Goal: Find specific page/section: Find specific page/section

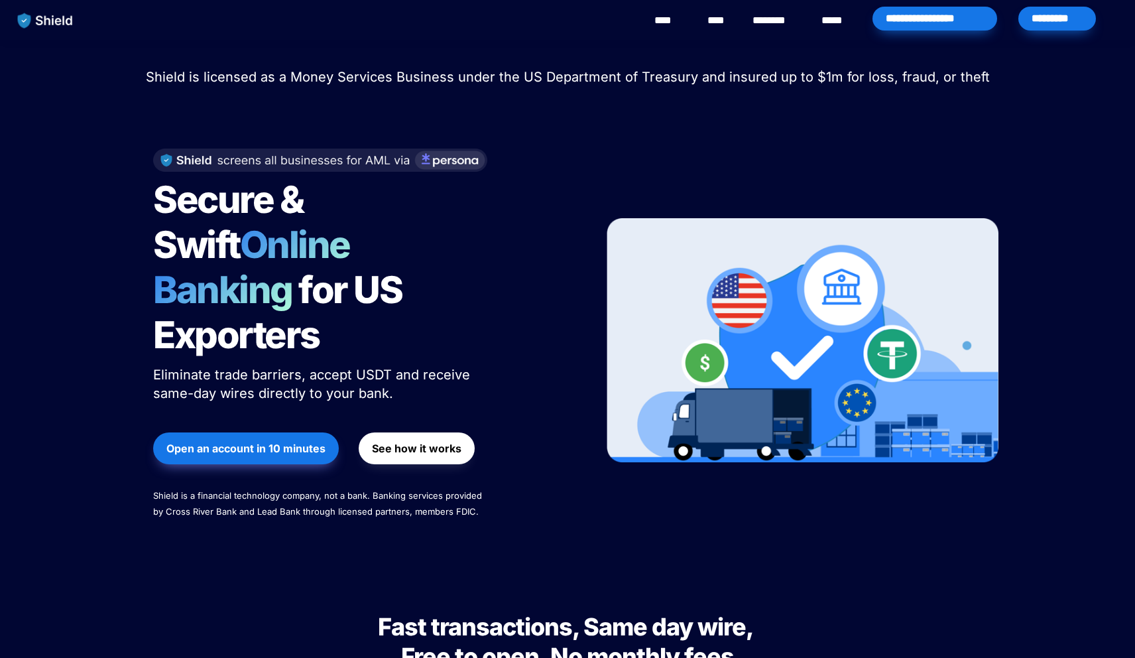
click at [1064, 10] on div "*********" at bounding box center [1058, 19] width 78 height 24
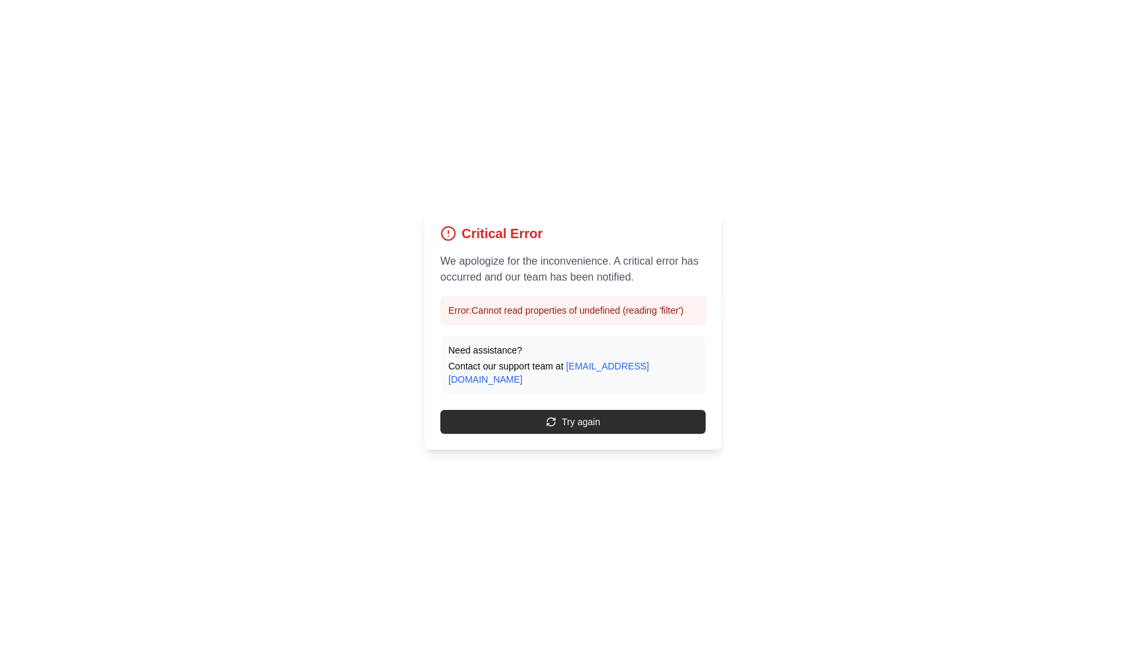
click at [623, 411] on button "Try again" at bounding box center [572, 422] width 265 height 24
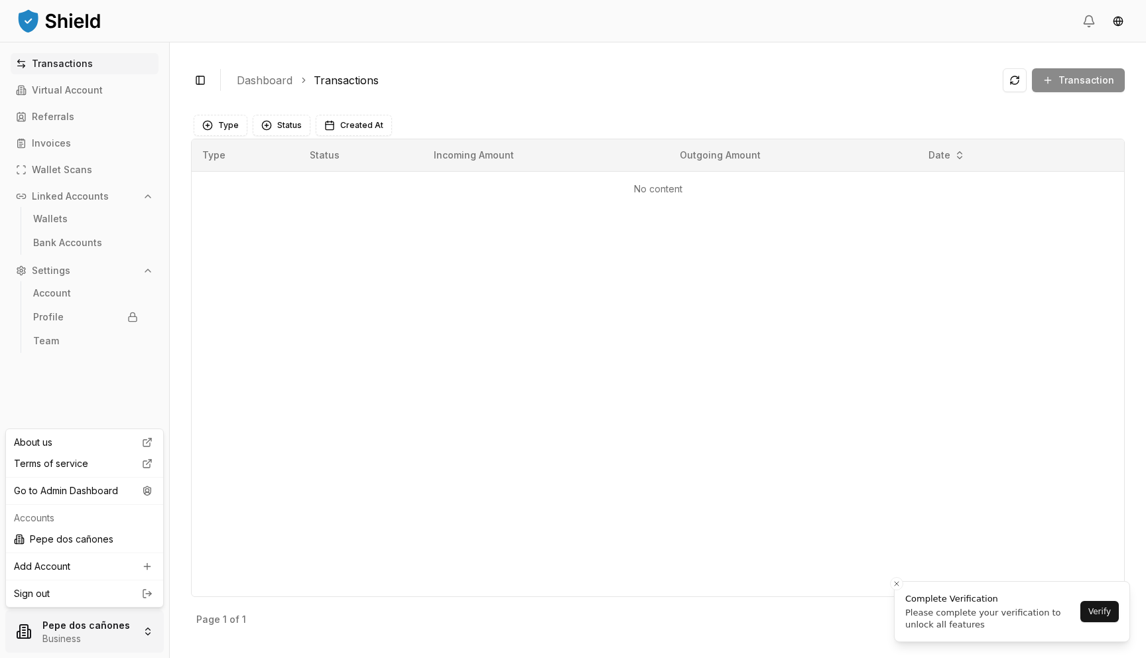
click at [63, 630] on html "Transactions Virtual Account Referrals Invoices Wallet Scans Linked Accounts Wa…" at bounding box center [573, 329] width 1146 height 658
click at [138, 491] on div "Go to Admin Dashboard" at bounding box center [85, 490] width 152 height 21
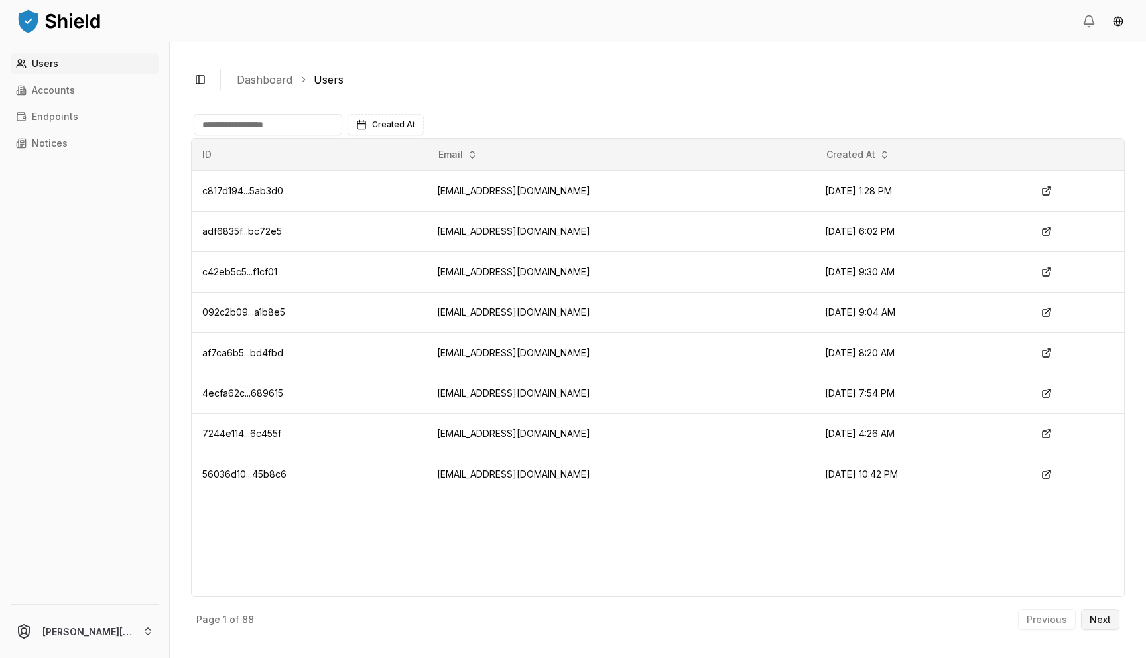
click at [1098, 623] on p "Next" at bounding box center [1100, 619] width 21 height 9
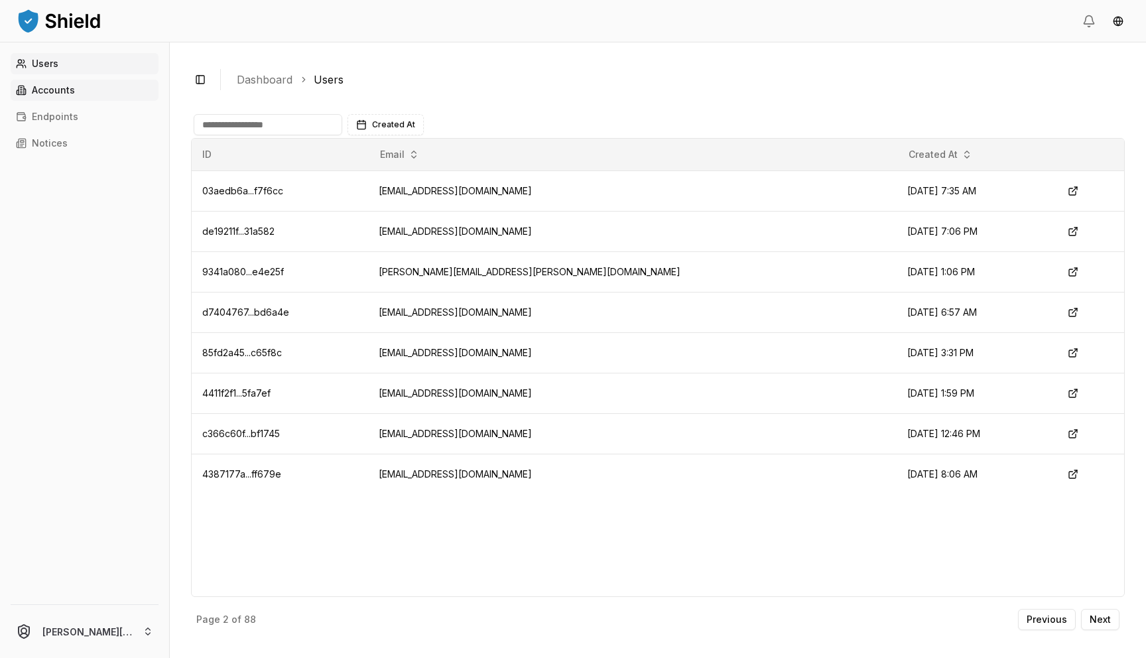
click at [95, 86] on link "Accounts" at bounding box center [85, 90] width 148 height 21
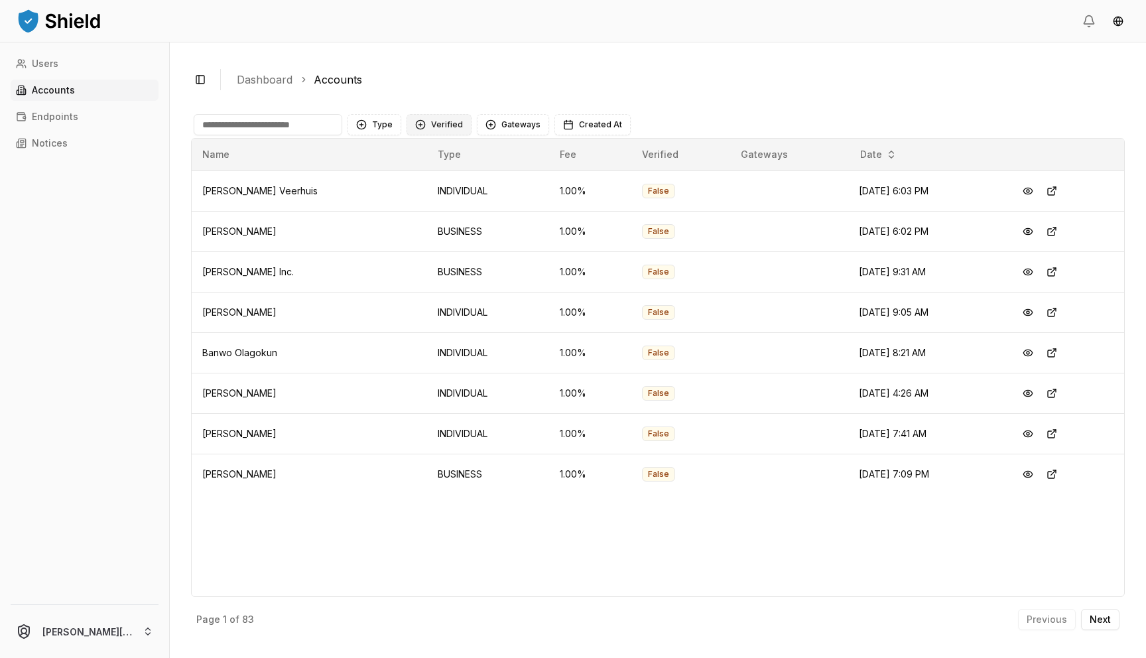
click at [458, 129] on button "Verified" at bounding box center [439, 124] width 65 height 21
click at [452, 200] on span "NOT VERIFIED" at bounding box center [461, 200] width 62 height 13
click at [375, 121] on button "Type" at bounding box center [375, 124] width 54 height 21
click at [375, 202] on span "BUSINESS" at bounding box center [394, 200] width 44 height 13
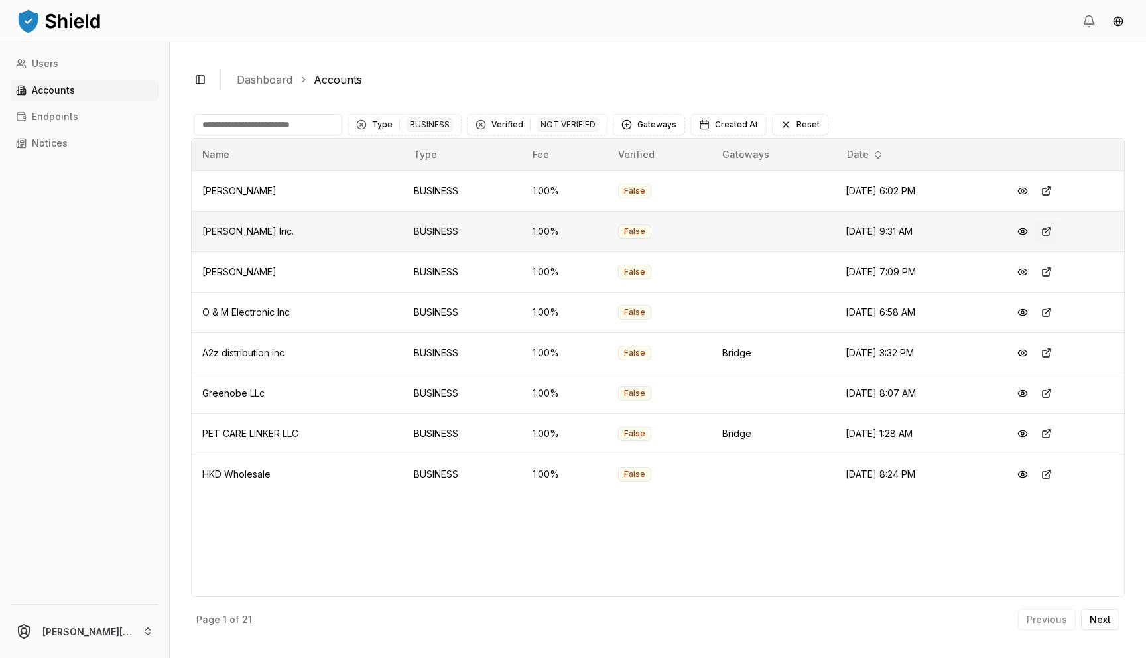
click at [1058, 231] on button at bounding box center [1047, 232] width 24 height 24
click at [1058, 194] on button at bounding box center [1047, 191] width 24 height 24
click at [1058, 474] on button at bounding box center [1047, 474] width 24 height 24
click at [289, 433] on span "PET CARE LINKER LLC" at bounding box center [250, 433] width 96 height 11
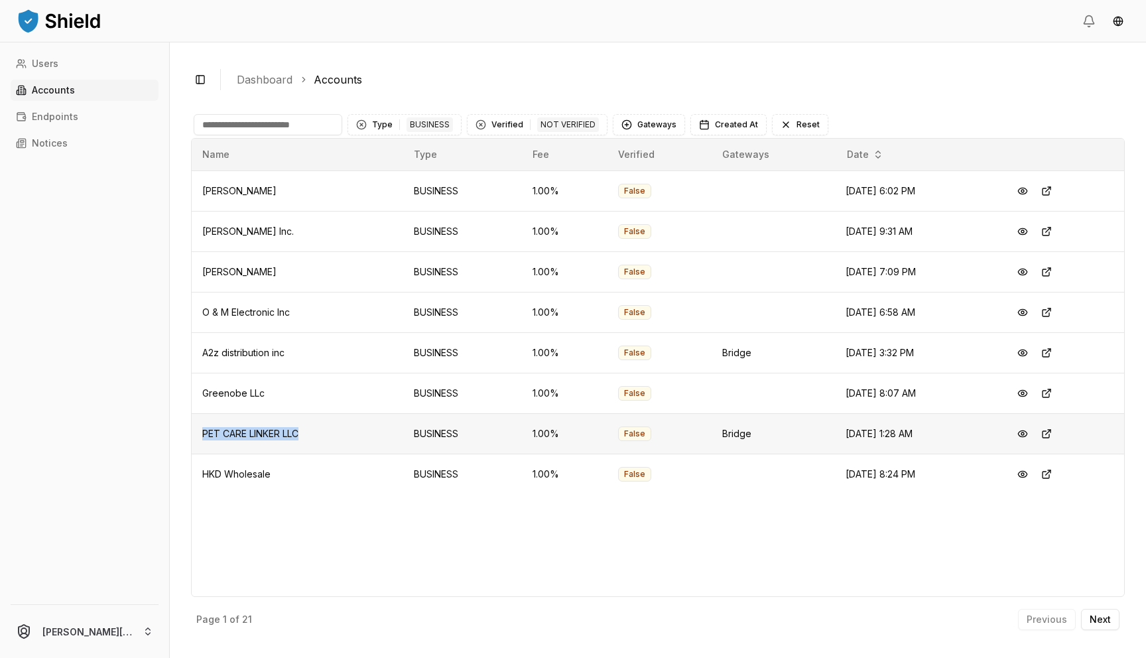
click at [289, 433] on span "PET CARE LINKER LLC" at bounding box center [250, 433] width 96 height 11
click at [1058, 434] on button at bounding box center [1047, 434] width 24 height 24
click at [1096, 615] on p "Next" at bounding box center [1100, 619] width 21 height 9
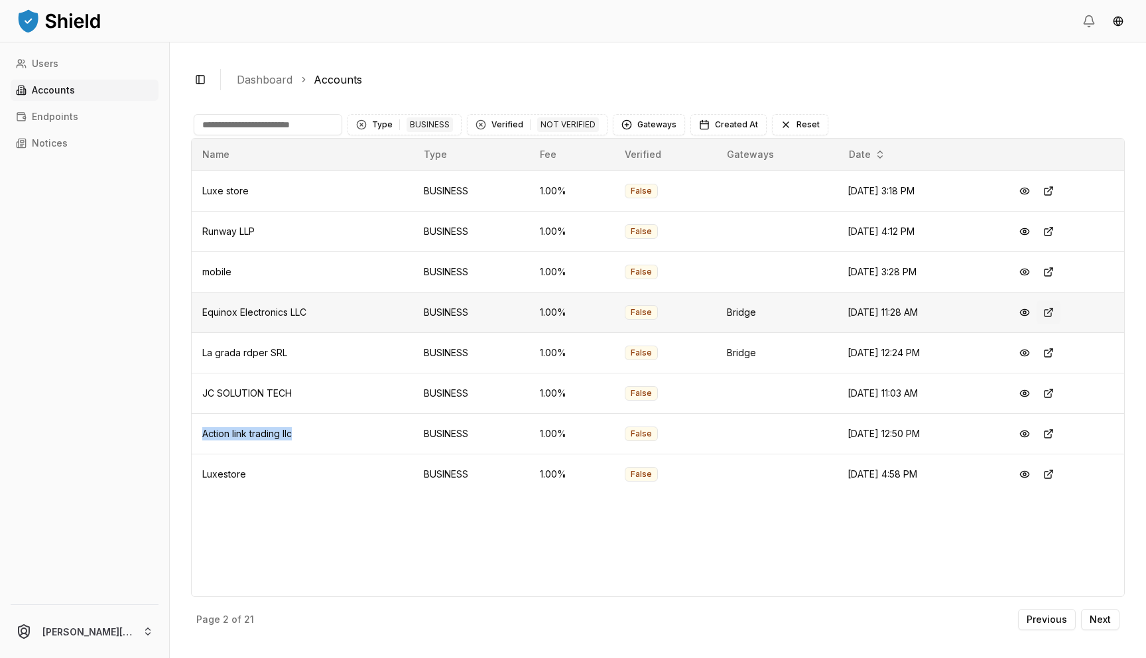
click at [1057, 310] on button at bounding box center [1049, 312] width 24 height 24
click at [1106, 615] on p "Next" at bounding box center [1100, 619] width 21 height 9
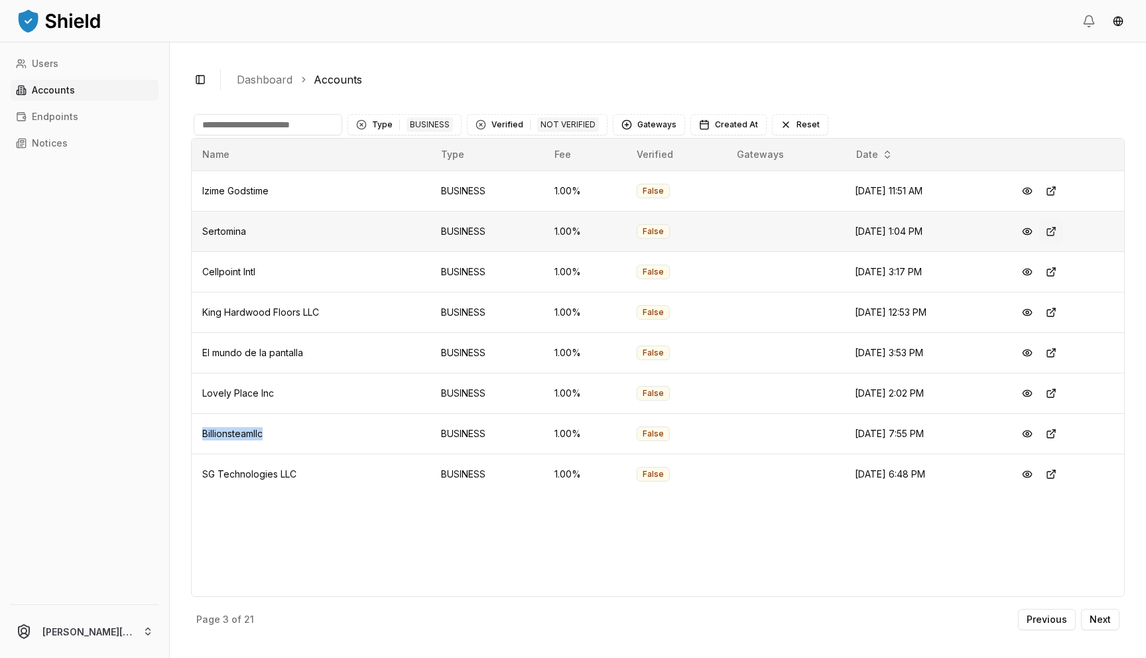
click at [1058, 233] on button at bounding box center [1051, 232] width 24 height 24
click at [467, 526] on div "Name Type Fee Verified Gateways Date Izime Godstime BUSINESS 1.00 % False Aug 1…" at bounding box center [658, 367] width 934 height 459
click at [1054, 432] on button at bounding box center [1051, 434] width 24 height 24
click at [1058, 394] on button at bounding box center [1051, 393] width 24 height 24
click at [1053, 311] on button at bounding box center [1051, 312] width 24 height 24
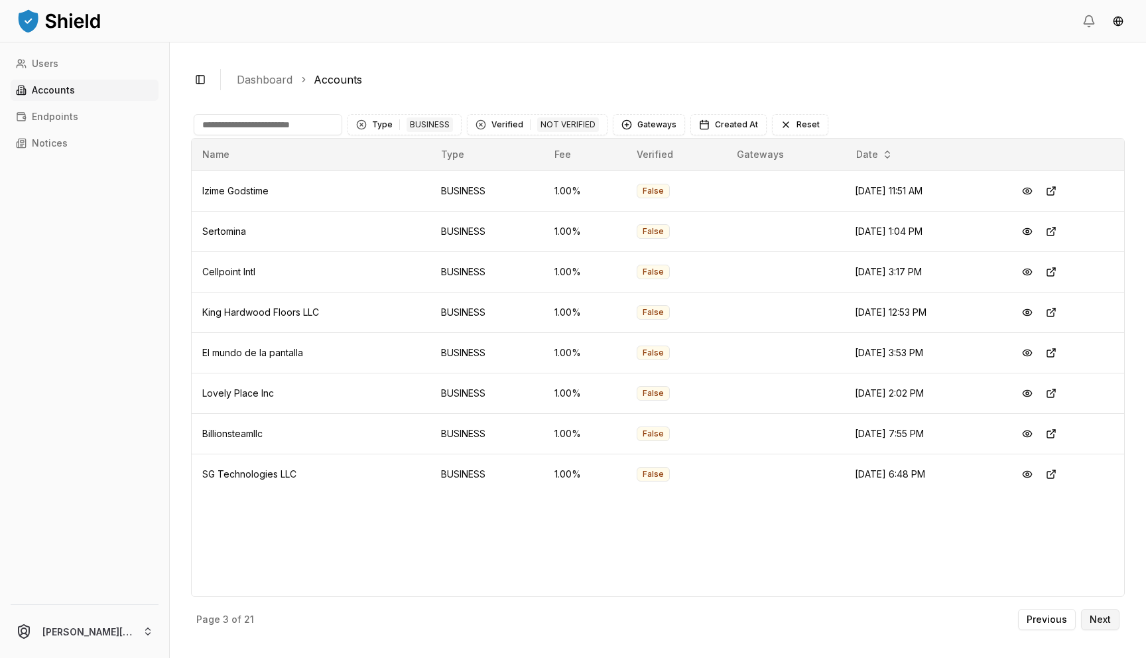
click at [1092, 626] on button "Next" at bounding box center [1100, 619] width 38 height 21
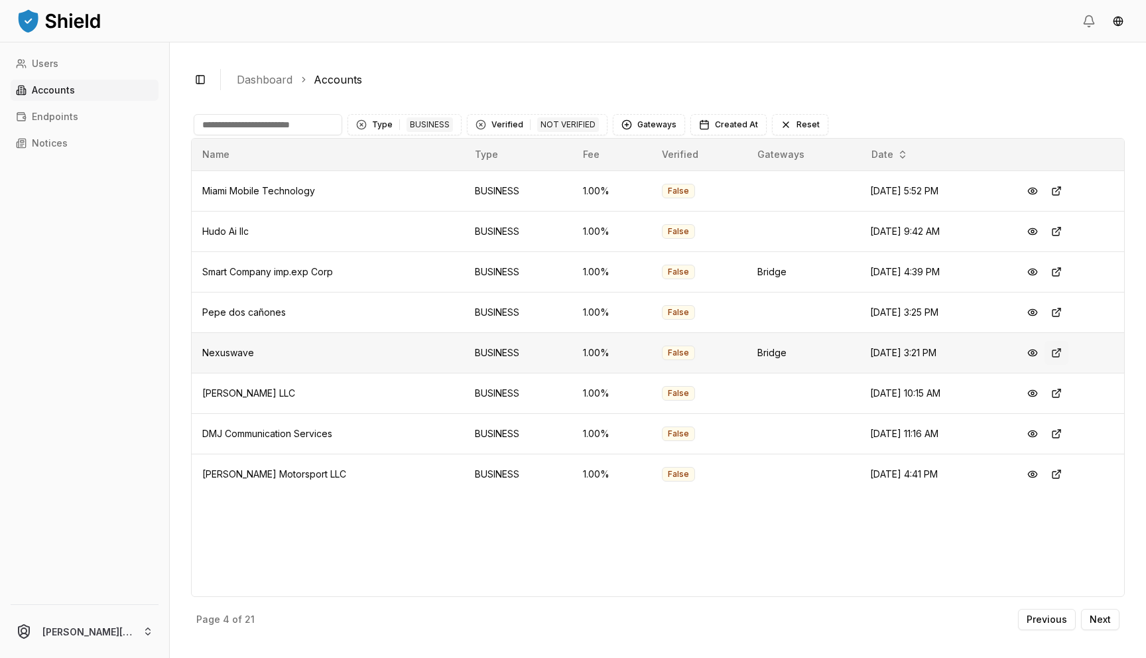
click at [1059, 349] on button at bounding box center [1057, 353] width 24 height 24
click at [1058, 273] on button at bounding box center [1057, 272] width 24 height 24
click at [1056, 391] on button at bounding box center [1057, 393] width 24 height 24
click at [1062, 432] on button at bounding box center [1057, 434] width 24 height 24
click at [1059, 471] on button at bounding box center [1057, 474] width 24 height 24
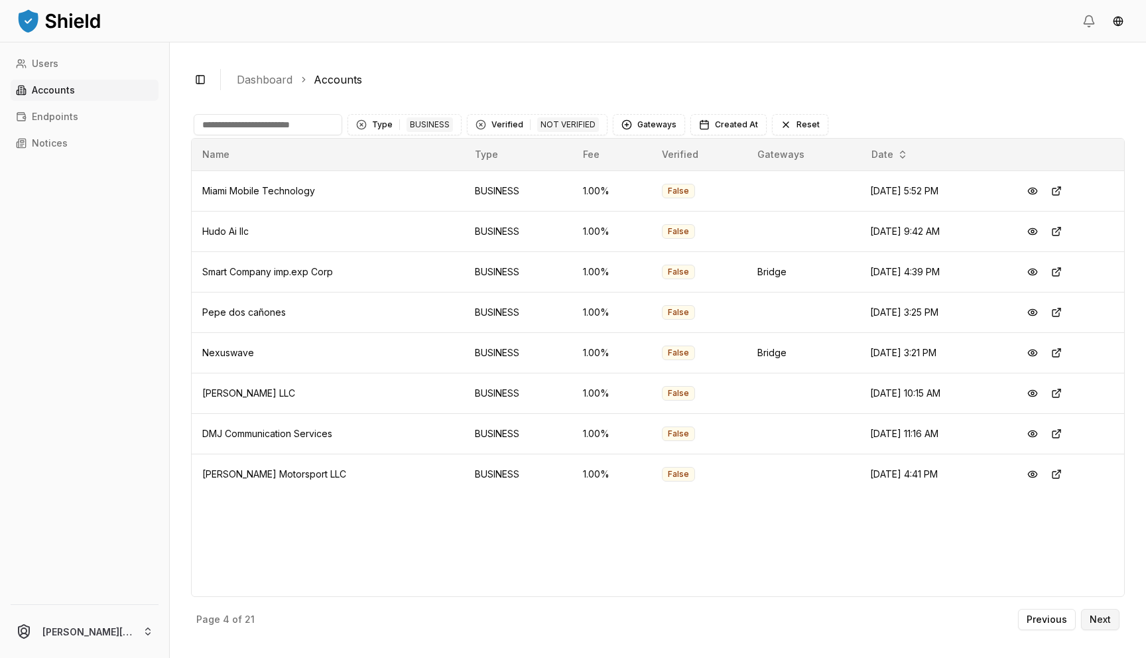
click at [1091, 623] on p "Next" at bounding box center [1100, 619] width 21 height 9
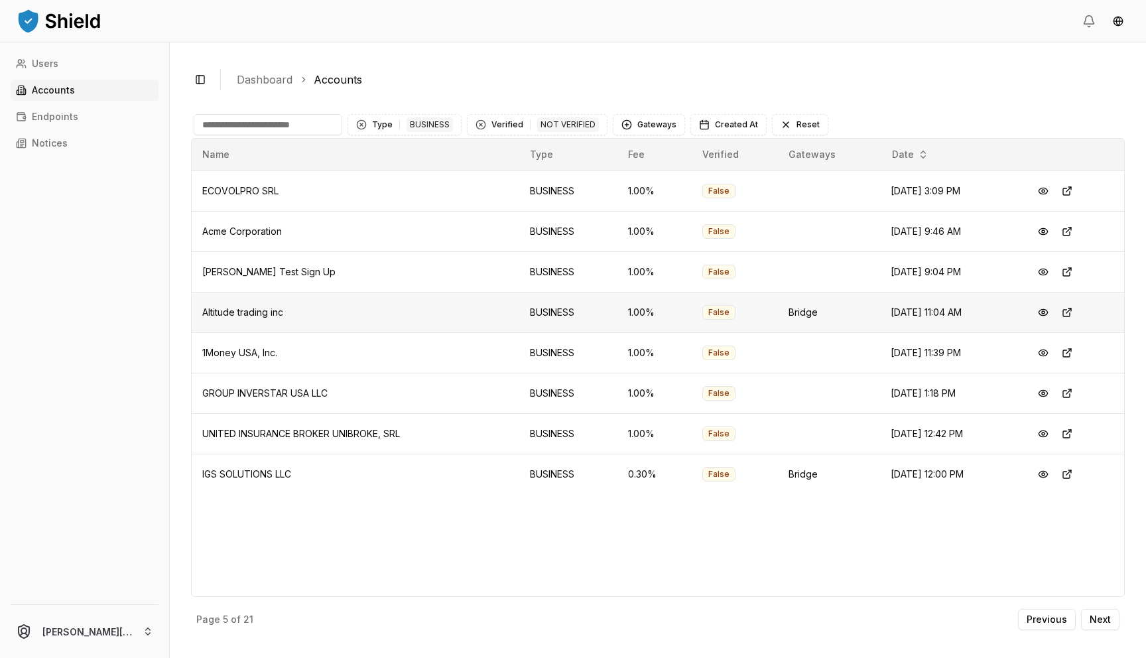
click at [286, 301] on td "Altitude trading inc" at bounding box center [356, 312] width 328 height 40
click at [899, 321] on td "Jul 28, 2025, 11:04 AM" at bounding box center [950, 312] width 141 height 40
click at [446, 128] on div "BUSINESS" at bounding box center [430, 124] width 46 height 15
click at [390, 182] on span "INDIVIDUAL" at bounding box center [397, 178] width 50 height 13
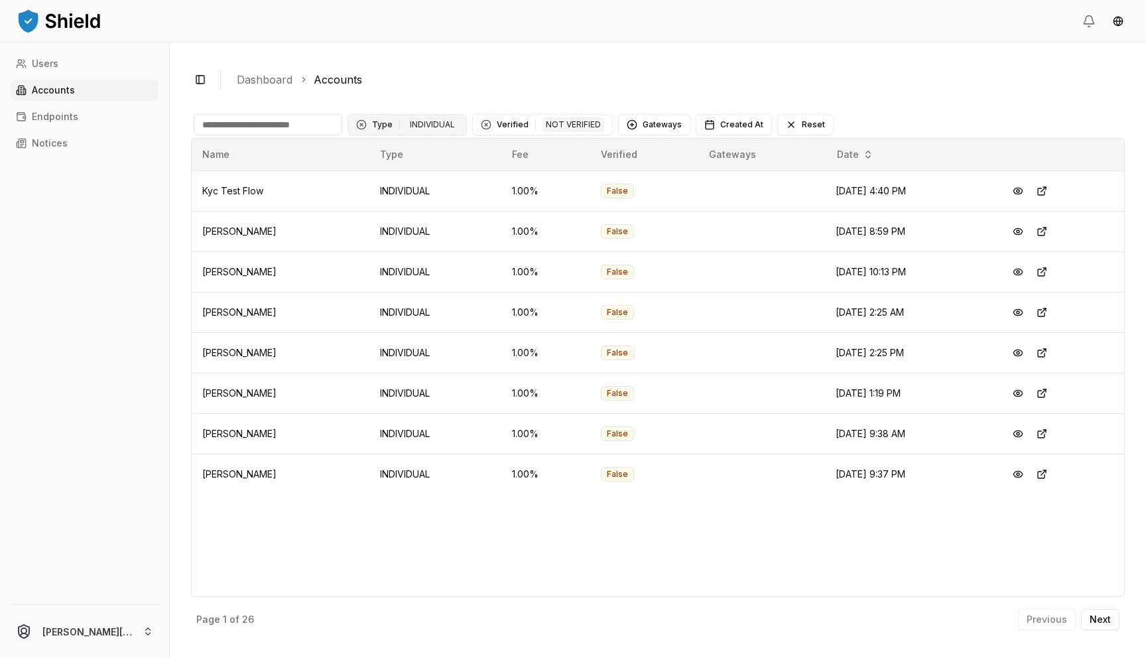
click at [409, 120] on div "INDIVIDUAL" at bounding box center [433, 124] width 52 height 15
click at [393, 212] on div "INDIVIDUAL BUSINESS" at bounding box center [413, 190] width 131 height 48
click at [391, 204] on span "BUSINESS" at bounding box center [394, 200] width 44 height 13
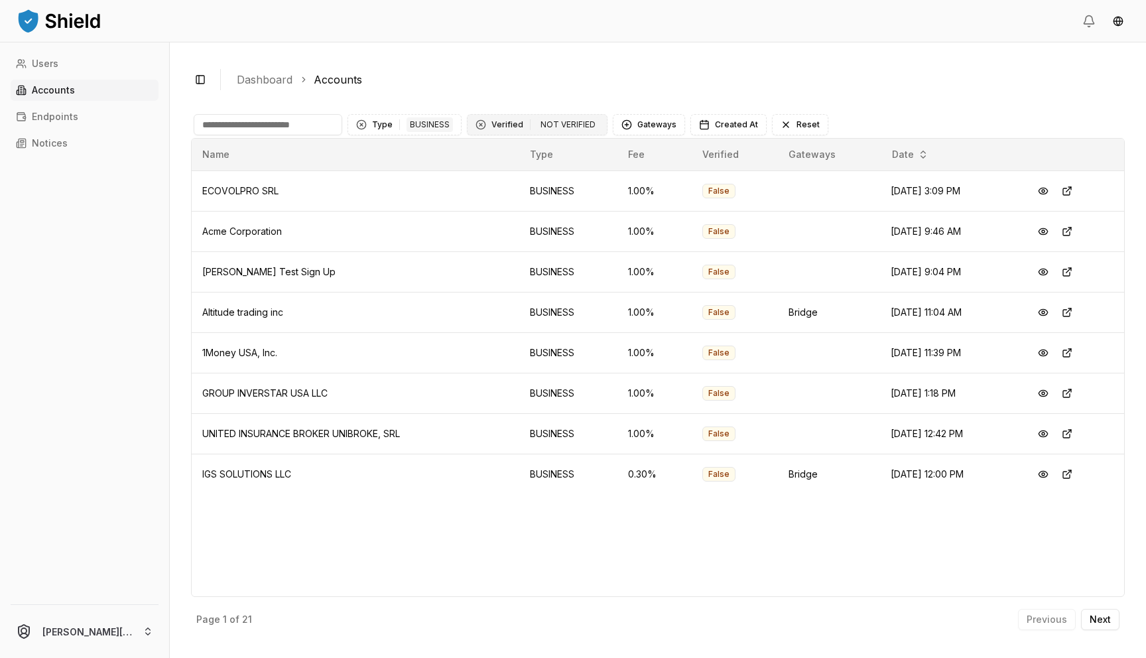
click at [499, 123] on button "Verified 1 NOT VERIFIED" at bounding box center [537, 124] width 141 height 21
click at [480, 176] on div "Suggestions" at bounding box center [479, 179] width 11 height 11
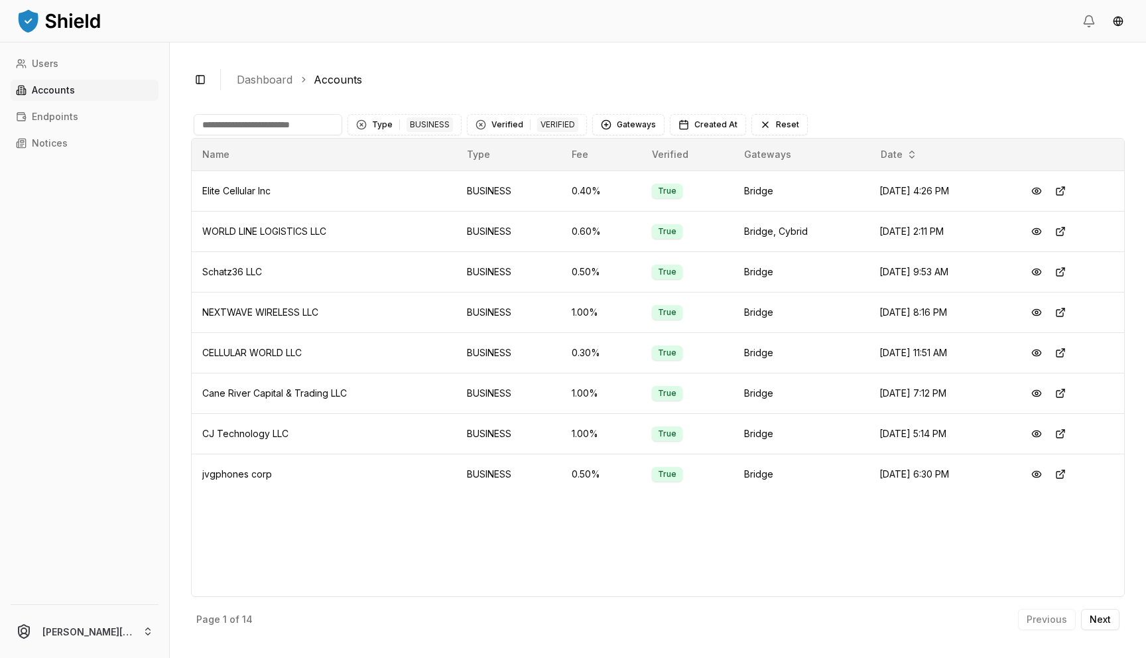
click at [302, 125] on input at bounding box center [268, 124] width 149 height 21
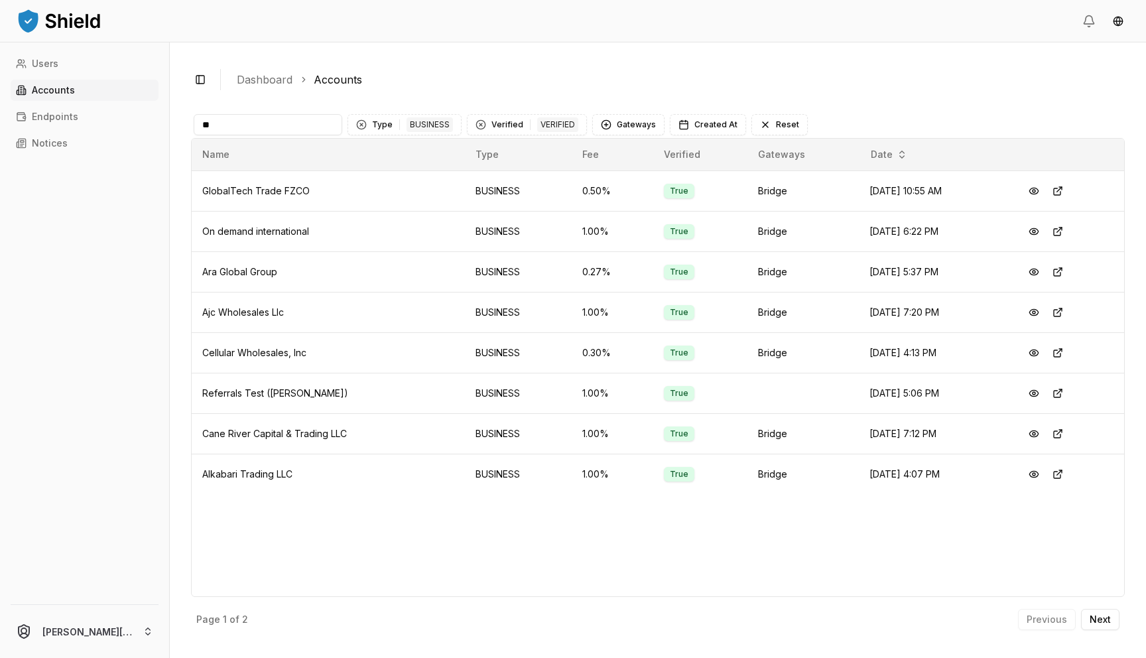
type input "*"
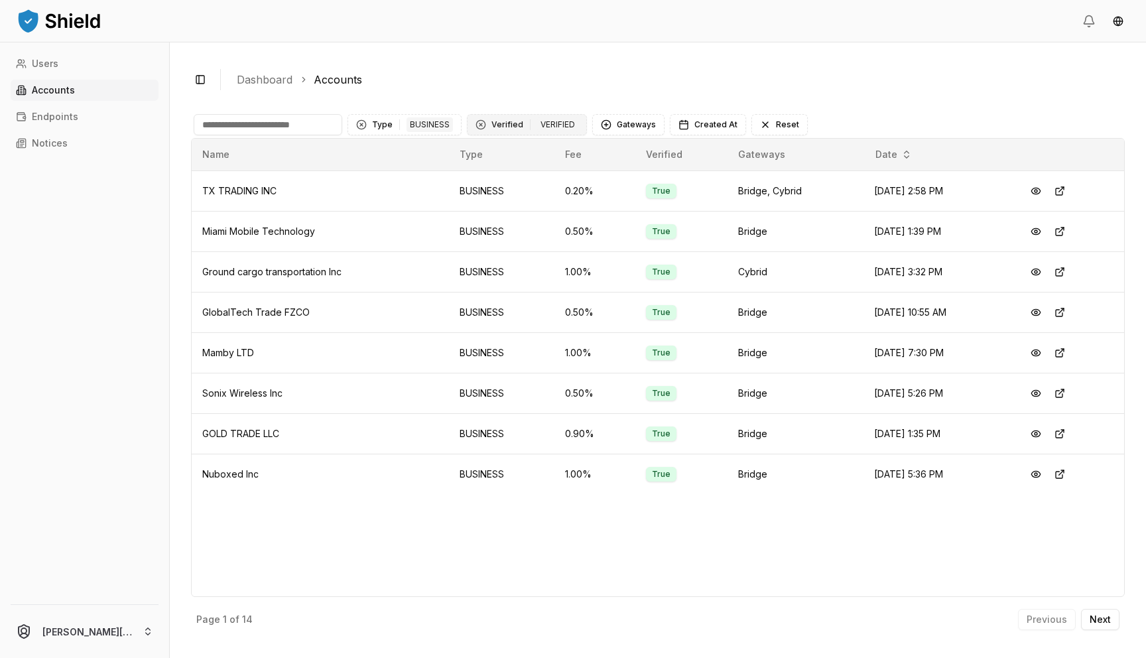
click at [501, 128] on button "Verified 1 VERIFIED" at bounding box center [527, 124] width 120 height 21
click at [502, 78] on ol "Dashboard Accounts" at bounding box center [675, 80] width 877 height 16
click at [1096, 617] on p "Next" at bounding box center [1100, 619] width 21 height 9
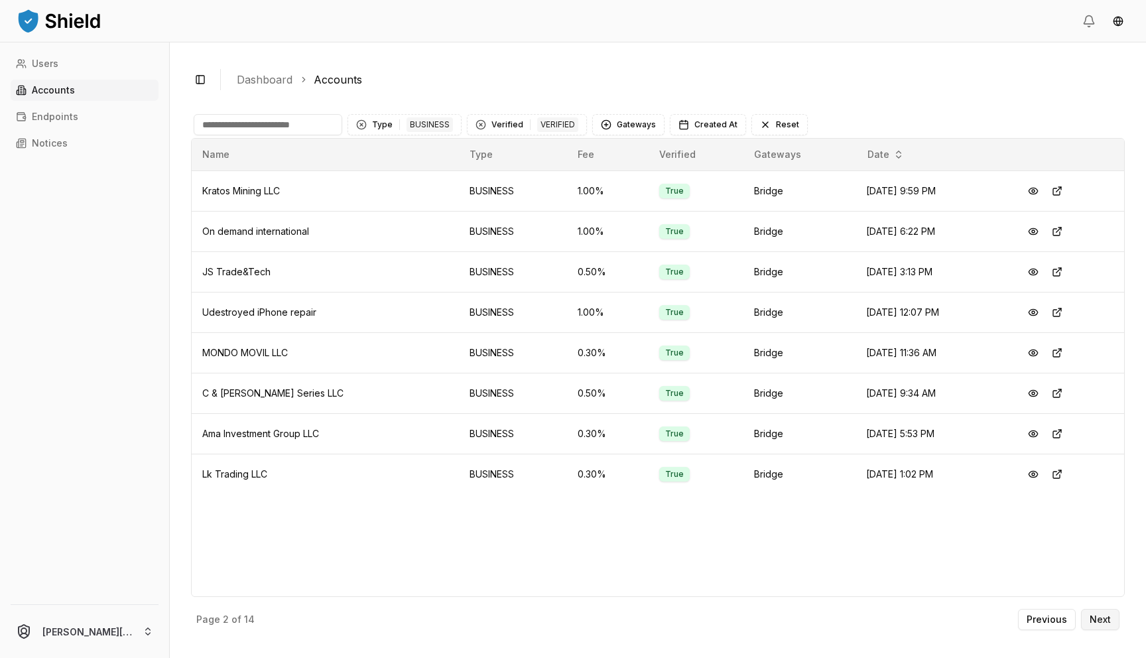
click at [1096, 617] on p "Next" at bounding box center [1100, 619] width 21 height 9
